Goal: Task Accomplishment & Management: Manage account settings

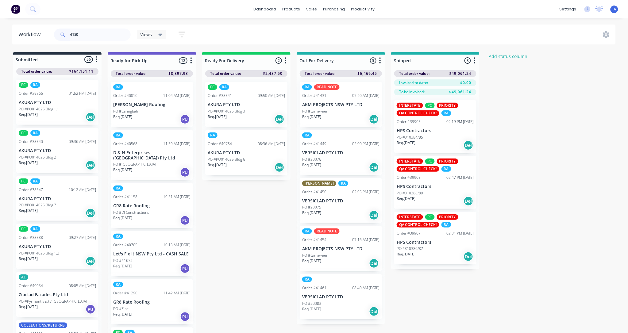
type input "41504"
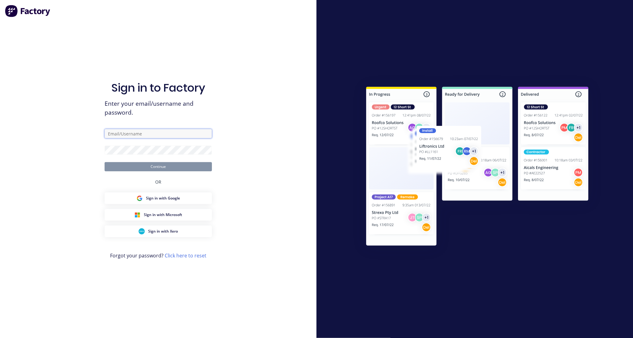
type input "[EMAIL_ADDRESS][DOMAIN_NAME]"
click at [164, 164] on button "Continue" at bounding box center [158, 166] width 107 height 9
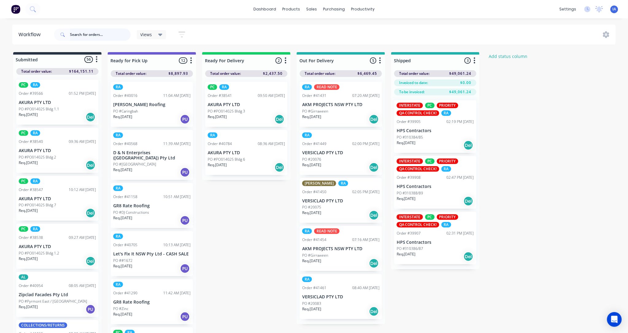
click at [77, 34] on input "text" at bounding box center [100, 35] width 61 height 12
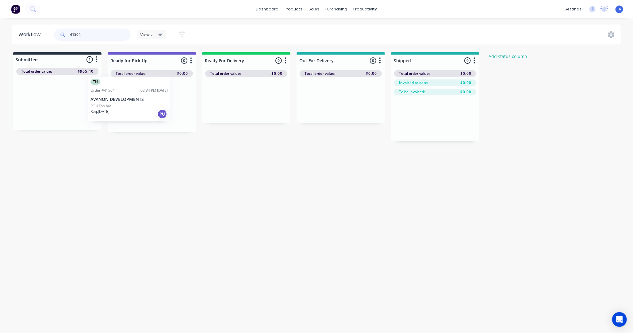
drag, startPoint x: 76, startPoint y: 109, endPoint x: 149, endPoint y: 106, distance: 73.6
click at [149, 106] on div "Submitted 1 Status colour #273444 hex #273444 Save Cancel Summaries Total order…" at bounding box center [328, 96] width 667 height 89
type input "4"
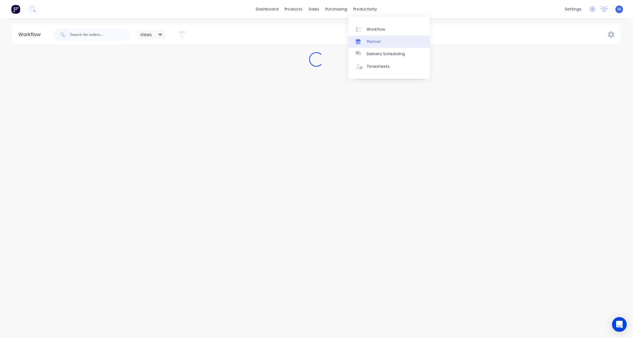
click at [399, 44] on link "Planner" at bounding box center [388, 42] width 81 height 12
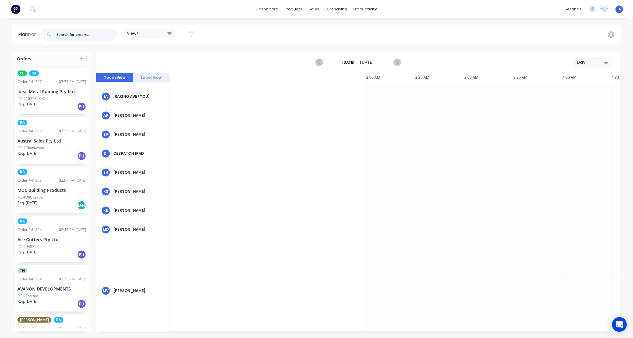
click at [81, 32] on input "text" at bounding box center [86, 35] width 61 height 12
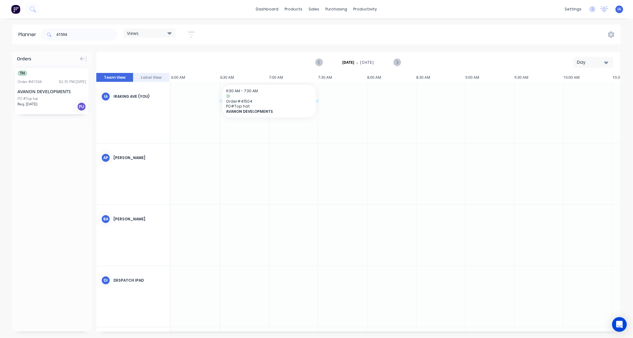
drag, startPoint x: 54, startPoint y: 103, endPoint x: 221, endPoint y: 102, distance: 166.8
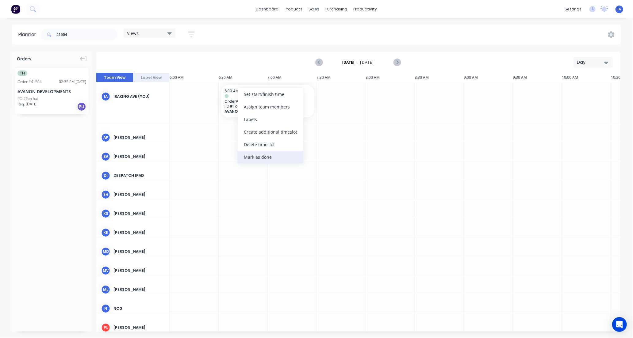
click at [261, 155] on div "Mark as done" at bounding box center [271, 157] width 66 height 13
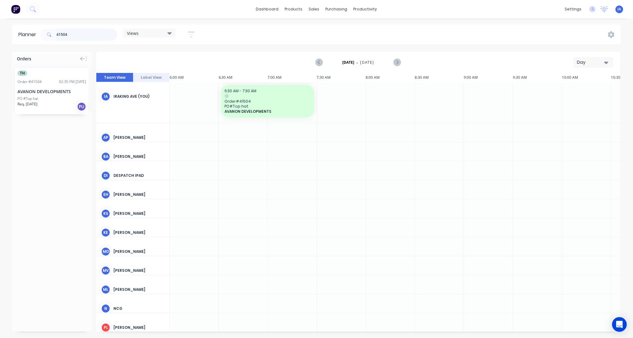
click at [77, 32] on input "41504" at bounding box center [86, 35] width 61 height 12
type input "4"
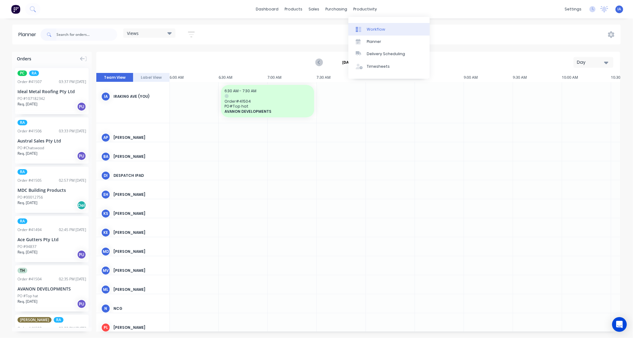
click at [384, 27] on link "Workflow" at bounding box center [388, 29] width 81 height 12
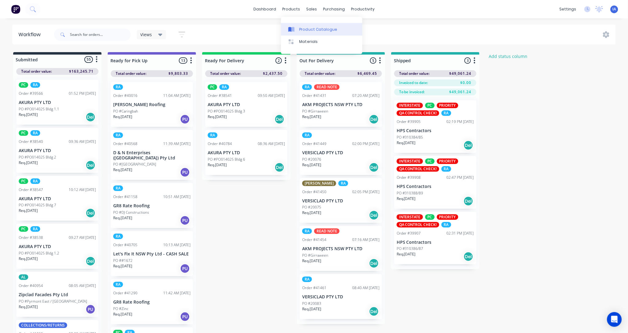
click at [318, 29] on div "Product Catalogue" at bounding box center [318, 30] width 38 height 6
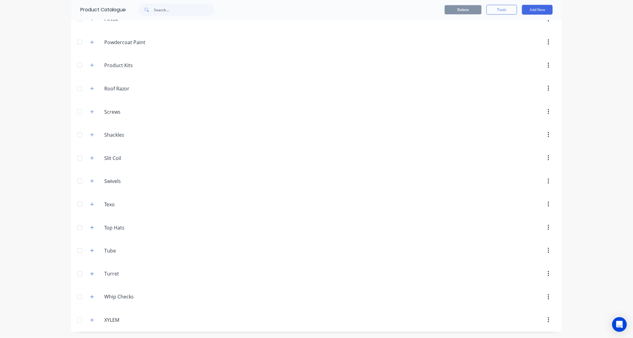
scroll to position [449, 0]
click at [90, 226] on icon "button" at bounding box center [92, 228] width 4 height 4
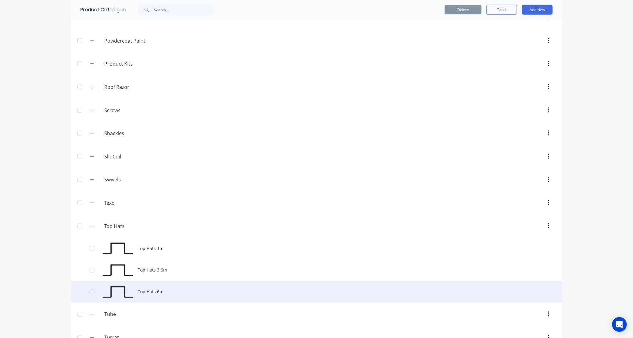
click at [174, 294] on div "Top Hats 6m" at bounding box center [316, 292] width 491 height 22
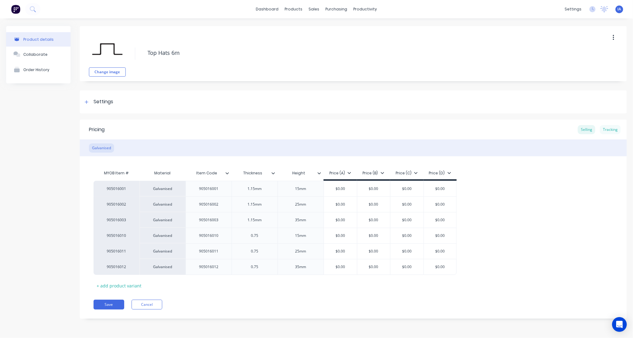
click at [609, 131] on div "Tracking" at bounding box center [610, 129] width 21 height 9
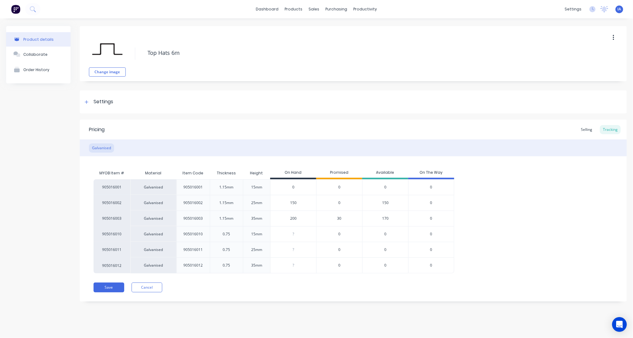
click at [286, 185] on input "0" at bounding box center [293, 188] width 46 height 6
type input "100"
click at [288, 219] on input "200" at bounding box center [293, 219] width 46 height 6
type input "180"
click at [525, 200] on div "905016001 Galvanised 905016001 1.15mm 15mm 100 100 0 100 0 905016002 Galvanised…" at bounding box center [353, 226] width 519 height 94
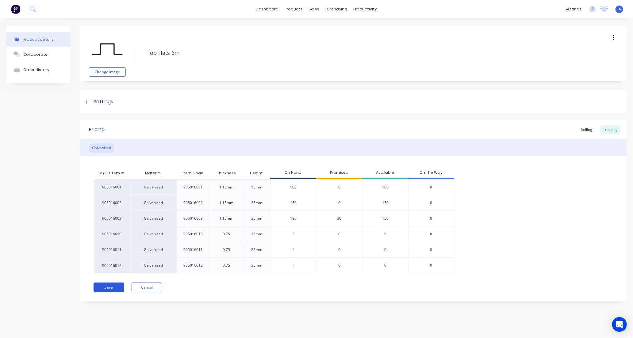
click at [108, 287] on button "Save" at bounding box center [109, 288] width 31 height 10
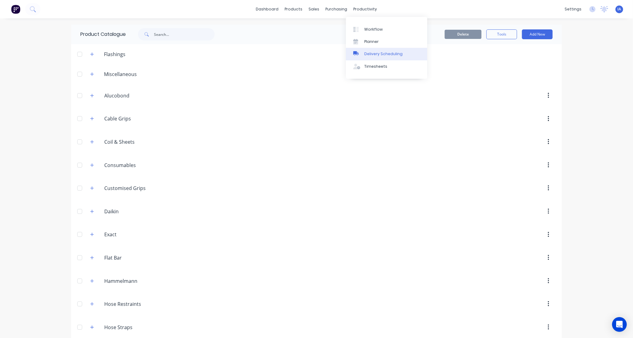
click at [390, 52] on div "Delivery Scheduling" at bounding box center [383, 54] width 38 height 6
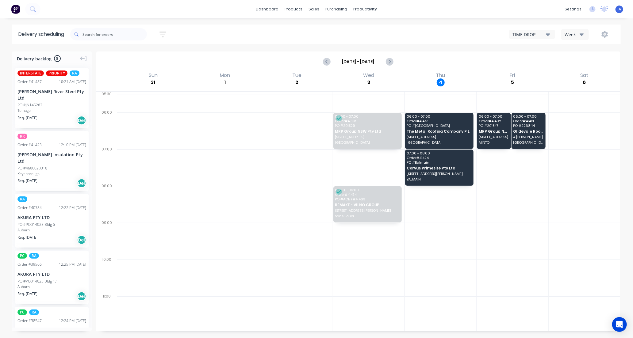
click at [547, 35] on icon "button" at bounding box center [548, 34] width 4 height 2
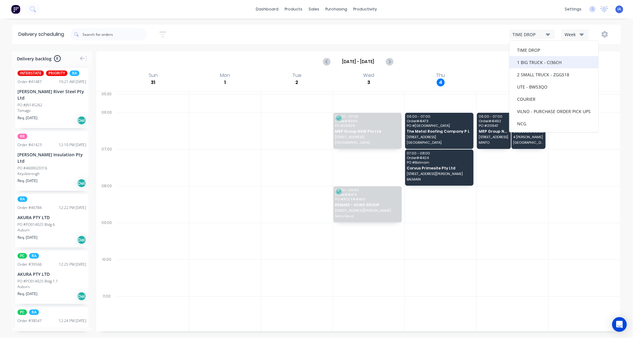
click at [537, 62] on div "1 BIG TRUCK - CI36CH" at bounding box center [553, 62] width 89 height 12
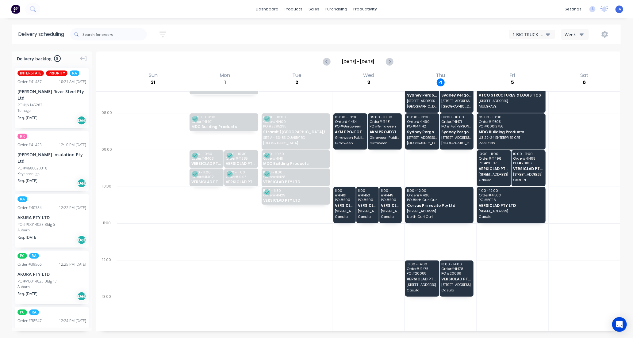
scroll to position [68, 0]
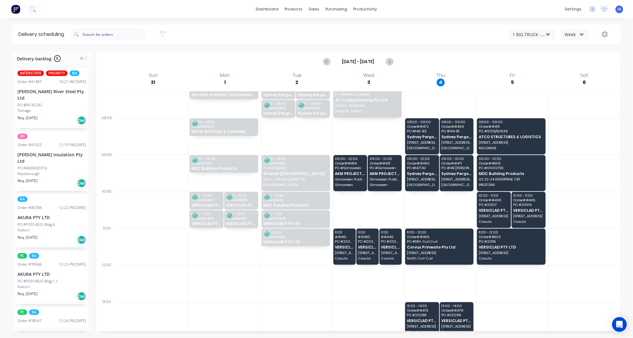
click at [547, 36] on icon "button" at bounding box center [548, 34] width 4 height 7
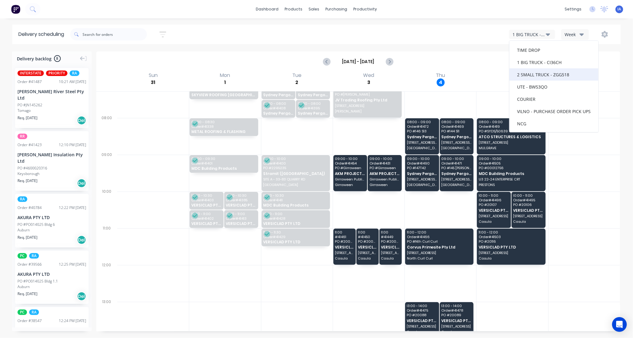
click at [549, 72] on div "2 SMALL TRUCK - ZGG518" at bounding box center [553, 74] width 89 height 12
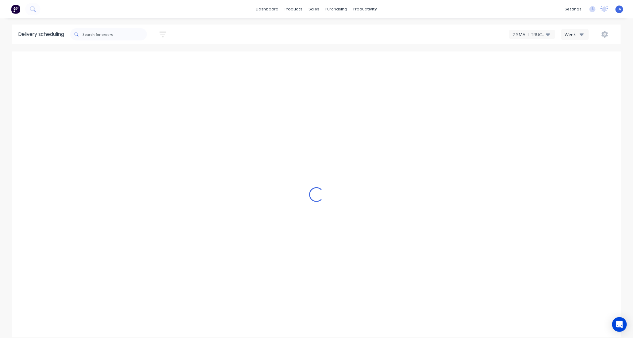
scroll to position [0, 0]
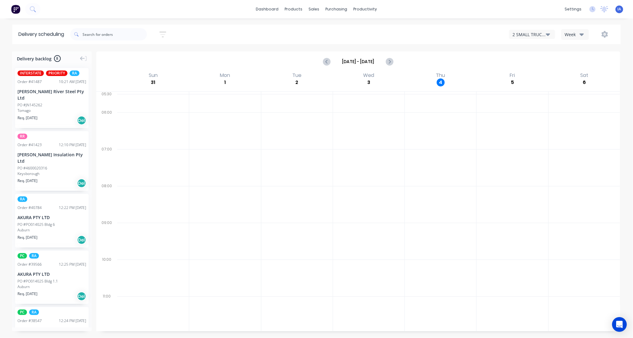
click at [548, 34] on icon "button" at bounding box center [548, 34] width 4 height 2
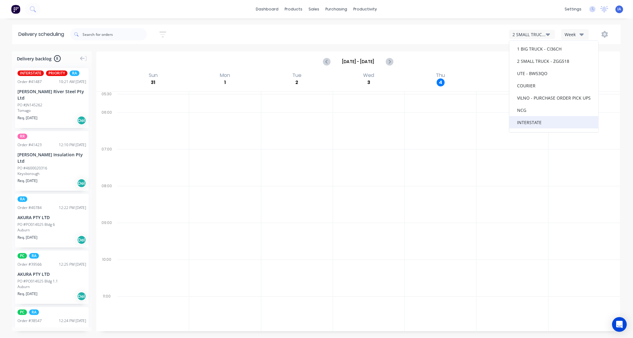
click at [541, 122] on div "INTERSTATE" at bounding box center [553, 122] width 89 height 12
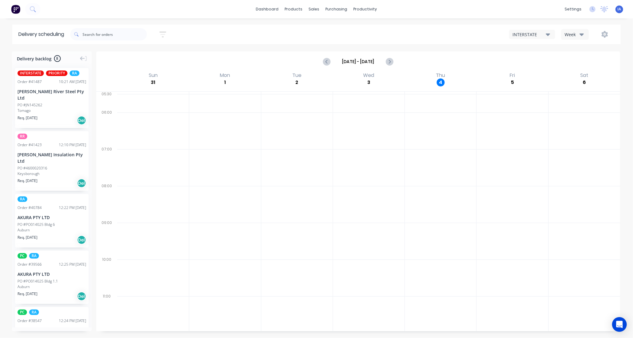
click at [580, 34] on icon "button" at bounding box center [581, 34] width 4 height 2
click at [548, 35] on icon "button" at bounding box center [548, 34] width 4 height 2
click at [559, 109] on div "VILNO - PURCHASE ORDER PICK UPS" at bounding box center [553, 111] width 89 height 12
click at [548, 35] on icon "button" at bounding box center [548, 34] width 4 height 2
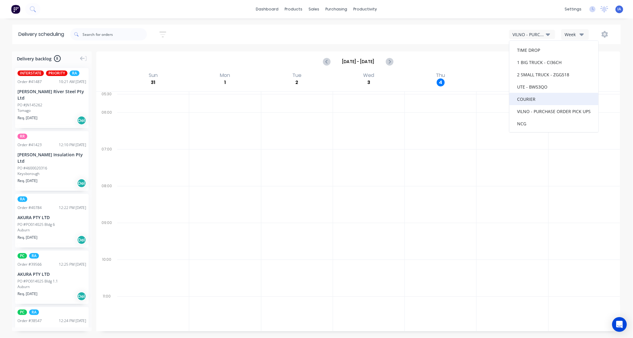
click at [549, 97] on div "COURIER" at bounding box center [553, 99] width 89 height 12
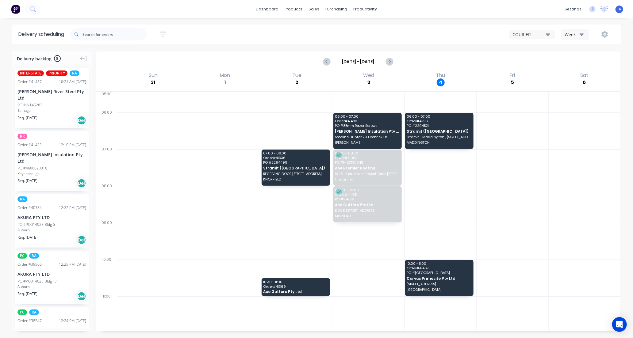
click at [548, 33] on icon "button" at bounding box center [548, 34] width 4 height 7
click at [549, 85] on div "UTE - BW53QO" at bounding box center [553, 87] width 89 height 12
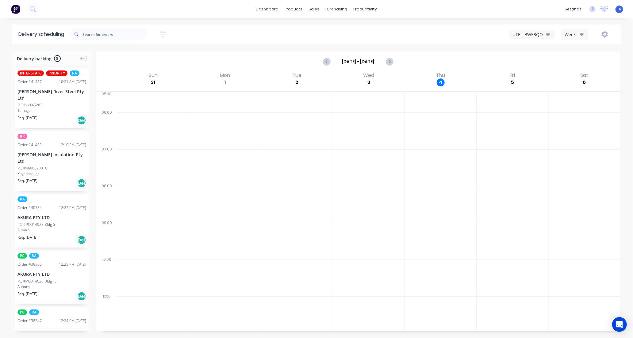
click at [548, 35] on icon "button" at bounding box center [548, 34] width 4 height 2
click at [551, 72] on div "2 SMALL TRUCK - ZGG518" at bounding box center [553, 74] width 89 height 12
click at [547, 34] on icon "button" at bounding box center [548, 34] width 4 height 7
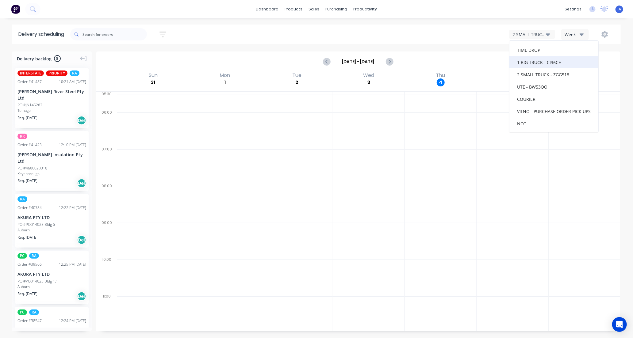
click at [548, 62] on div "1 BIG TRUCK - CI36CH" at bounding box center [553, 62] width 89 height 12
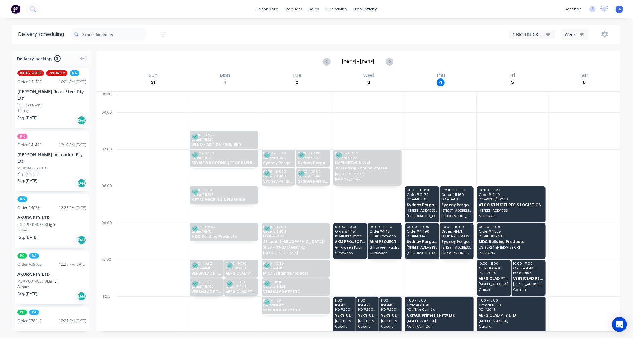
drag, startPoint x: 547, startPoint y: 32, endPoint x: 546, endPoint y: 39, distance: 7.4
click at [547, 32] on icon "button" at bounding box center [548, 34] width 4 height 7
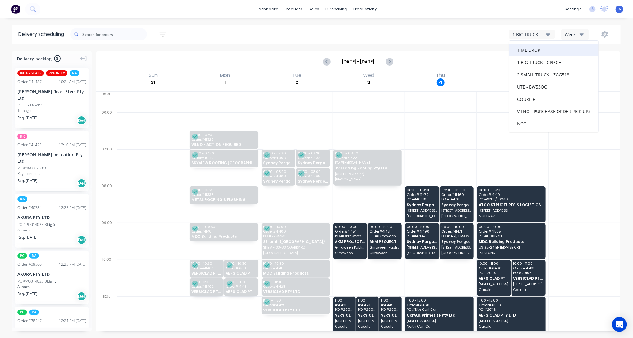
click at [542, 51] on div "TIME DROP" at bounding box center [553, 50] width 89 height 12
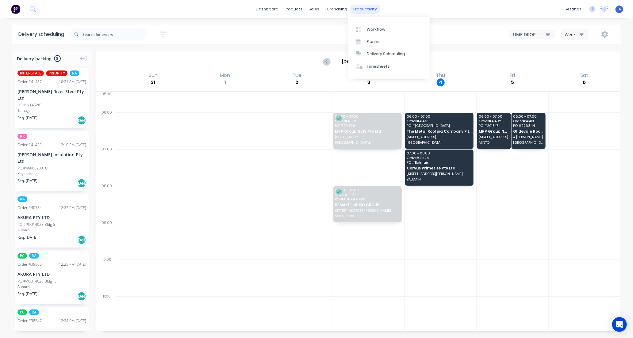
click at [361, 12] on div "productivity" at bounding box center [365, 9] width 30 height 9
click at [372, 27] on div "Workflow" at bounding box center [376, 30] width 18 height 6
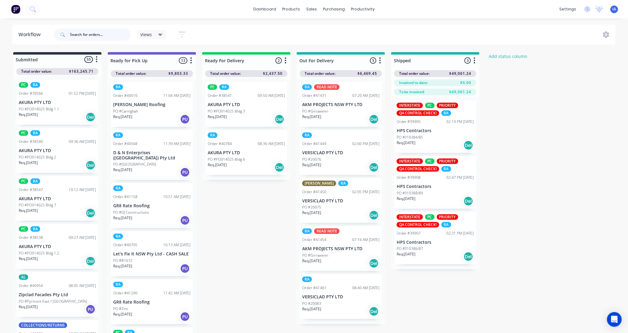
click at [87, 35] on input "text" at bounding box center [100, 35] width 61 height 12
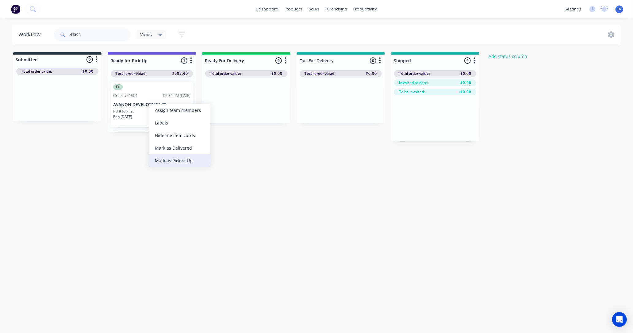
click at [186, 162] on div "Mark as Picked Up" at bounding box center [180, 160] width 62 height 13
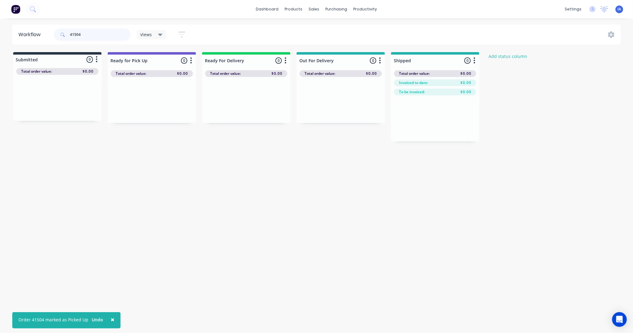
click at [91, 35] on input "41504" at bounding box center [100, 35] width 61 height 12
type input "4"
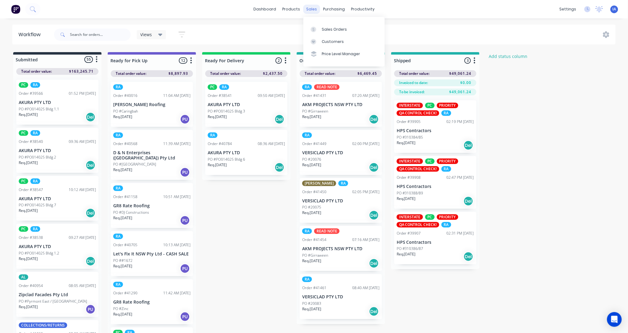
click at [310, 9] on div "sales" at bounding box center [311, 9] width 17 height 9
click at [338, 29] on div "Sales Orders" at bounding box center [334, 30] width 25 height 6
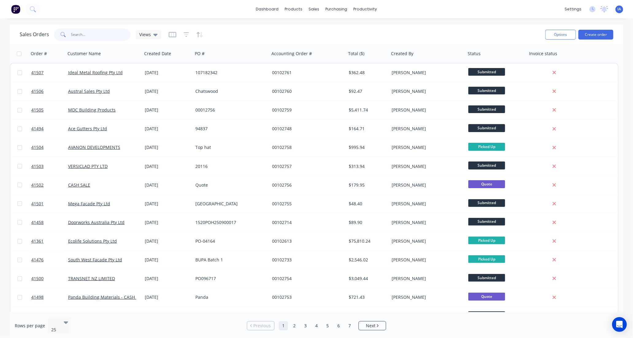
click at [87, 31] on input "text" at bounding box center [101, 35] width 60 height 12
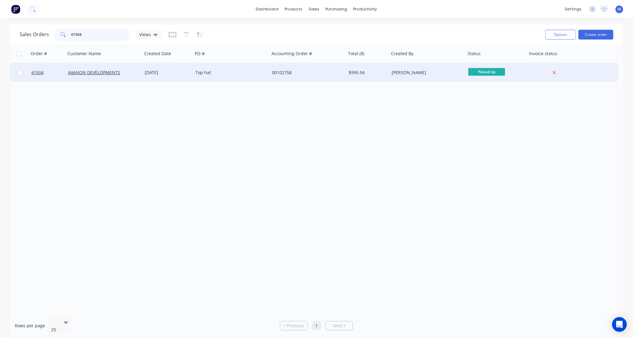
type input "41504"
click at [242, 75] on div "Top hat" at bounding box center [231, 72] width 77 height 18
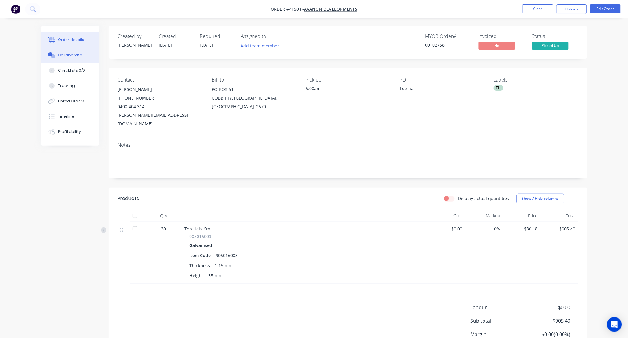
click at [72, 54] on div "Collaborate" at bounding box center [70, 55] width 24 height 6
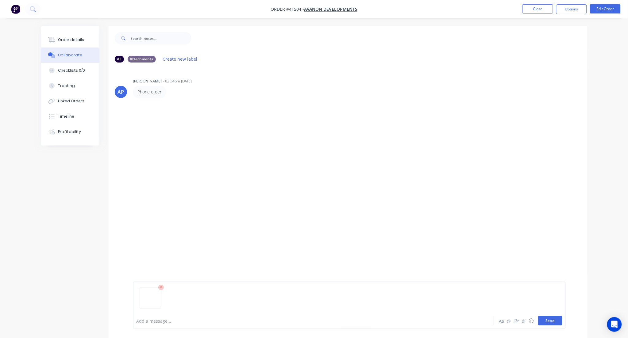
click at [551, 323] on button "Send" at bounding box center [550, 320] width 24 height 9
click at [538, 10] on button "Close" at bounding box center [537, 8] width 31 height 9
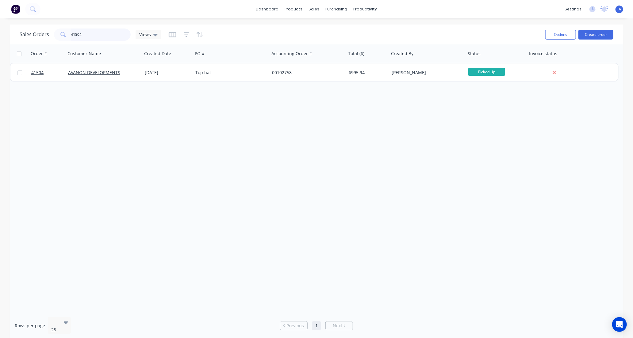
click at [94, 37] on input "41504" at bounding box center [101, 35] width 60 height 12
type input "4"
